Goal: Task Accomplishment & Management: Complete application form

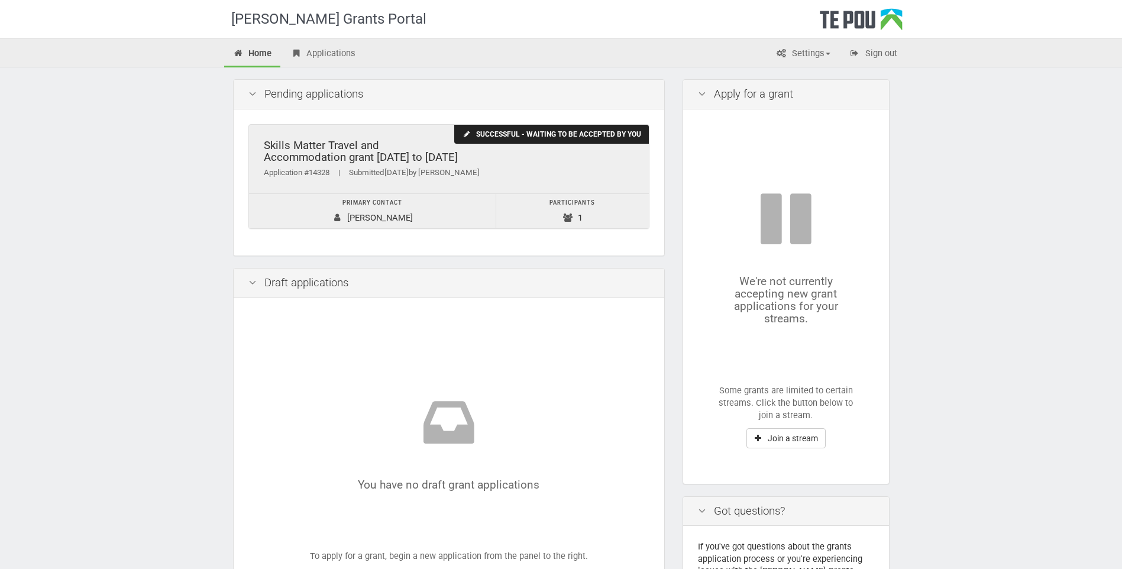
click at [491, 169] on div "Application #14328 | Submitted [DATE] by [PERSON_NAME]" at bounding box center [449, 173] width 370 height 12
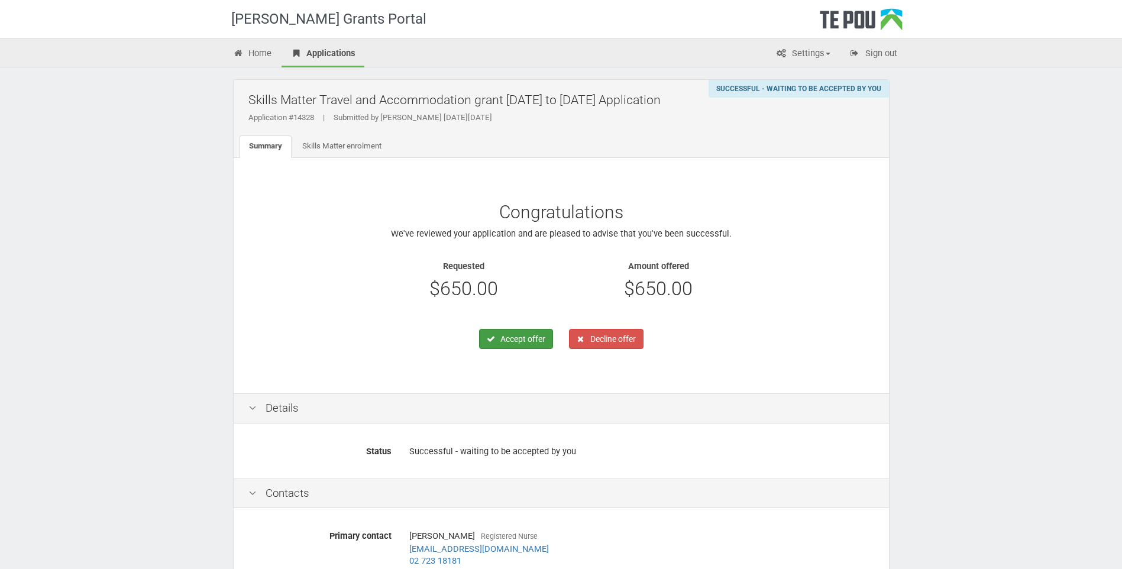
click at [535, 340] on button "Accept offer" at bounding box center [516, 339] width 74 height 20
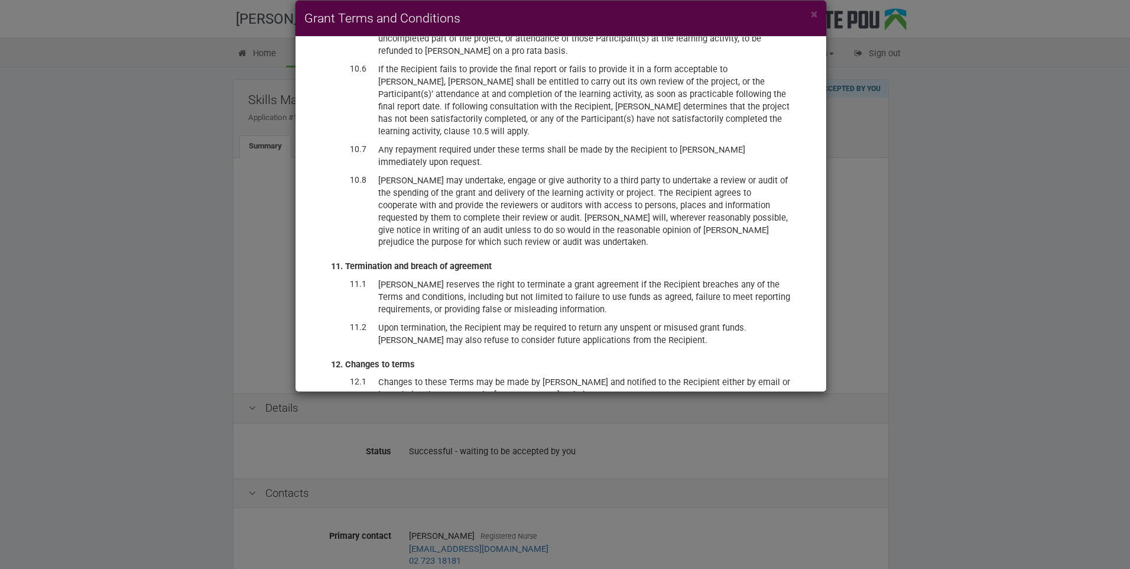
scroll to position [2976, 0]
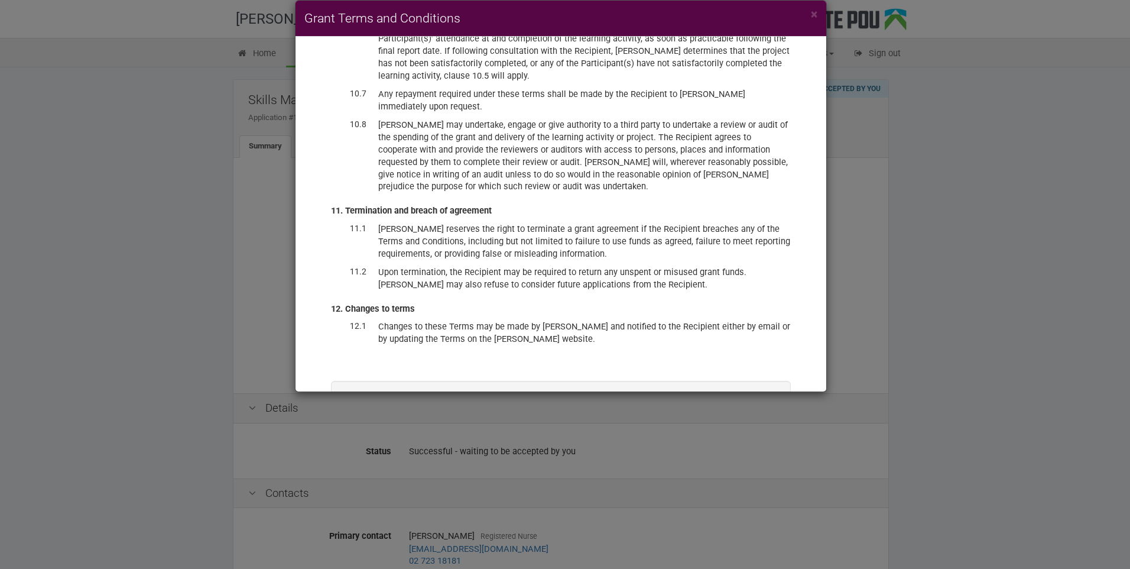
click at [364, 417] on label "I have read and accept these terms and conditions, and accept the offer of fund…" at bounding box center [561, 429] width 400 height 24
click at [361, 417] on input "I have read and accept these terms and conditions, and accept the offer of fund…" at bounding box center [361, 417] width 1 height 1
checkbox input "true"
click at [708, 453] on button "Accept offer" at bounding box center [737, 463] width 70 height 20
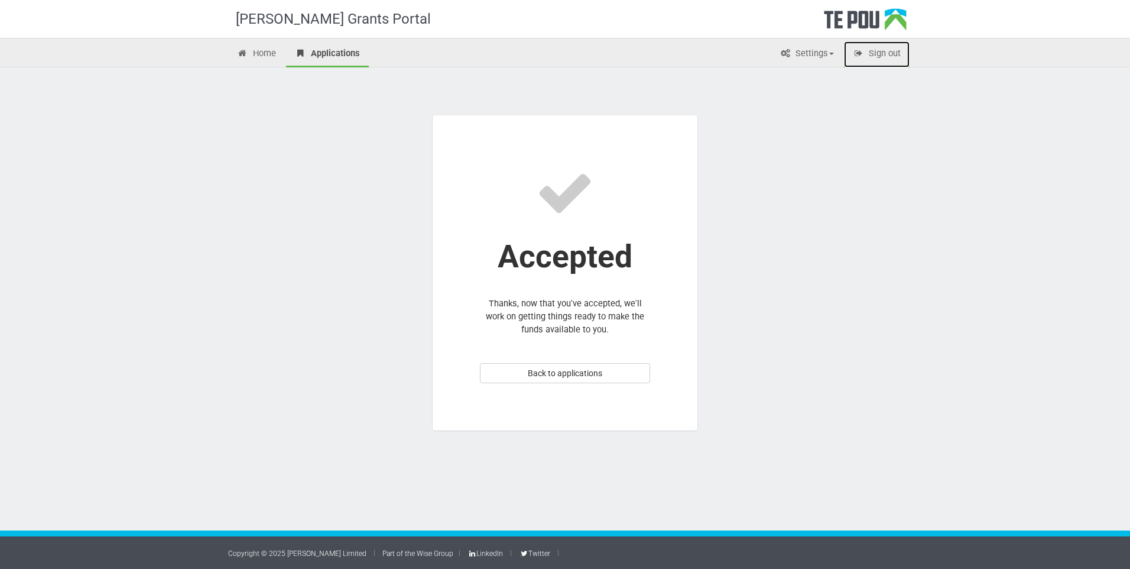
click at [876, 46] on link "Sign out" at bounding box center [877, 54] width 66 height 26
